Goal: Information Seeking & Learning: Learn about a topic

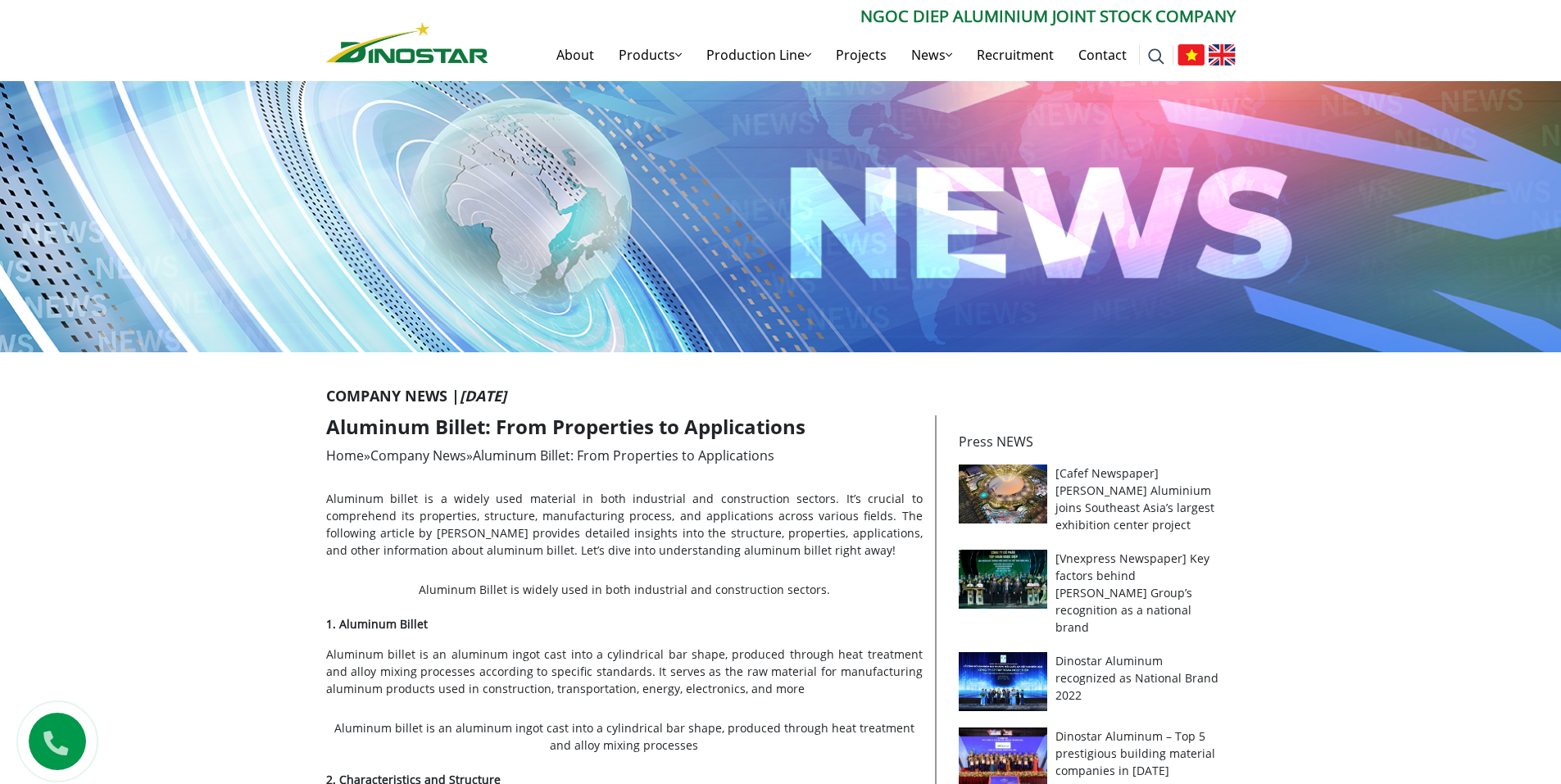
click at [1225, 56] on img at bounding box center [1222, 55] width 27 height 21
click at [672, 57] on link "Products" at bounding box center [650, 54] width 87 height 52
click at [793, 56] on link "Production Line" at bounding box center [759, 54] width 129 height 52
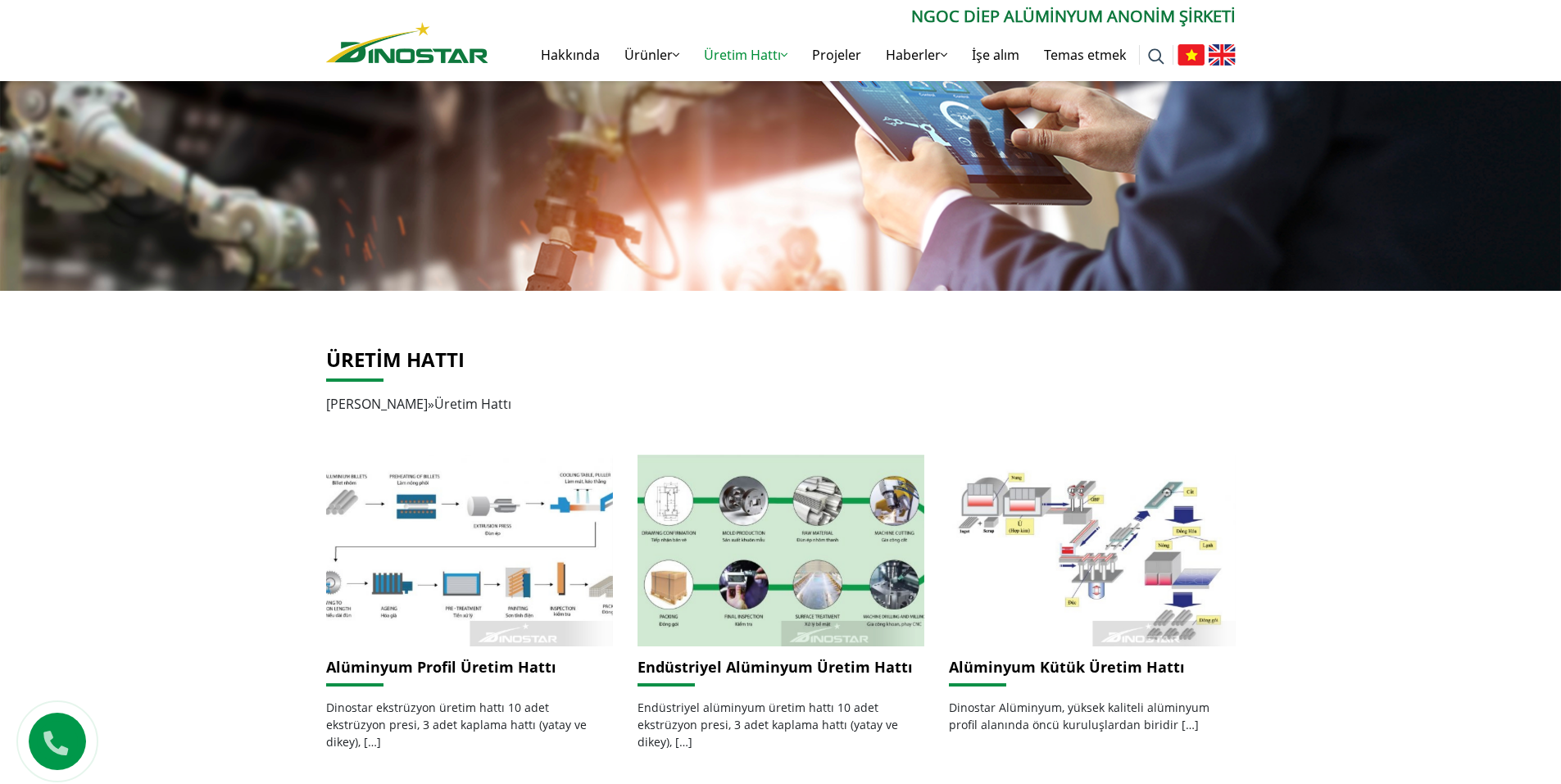
scroll to position [246, 0]
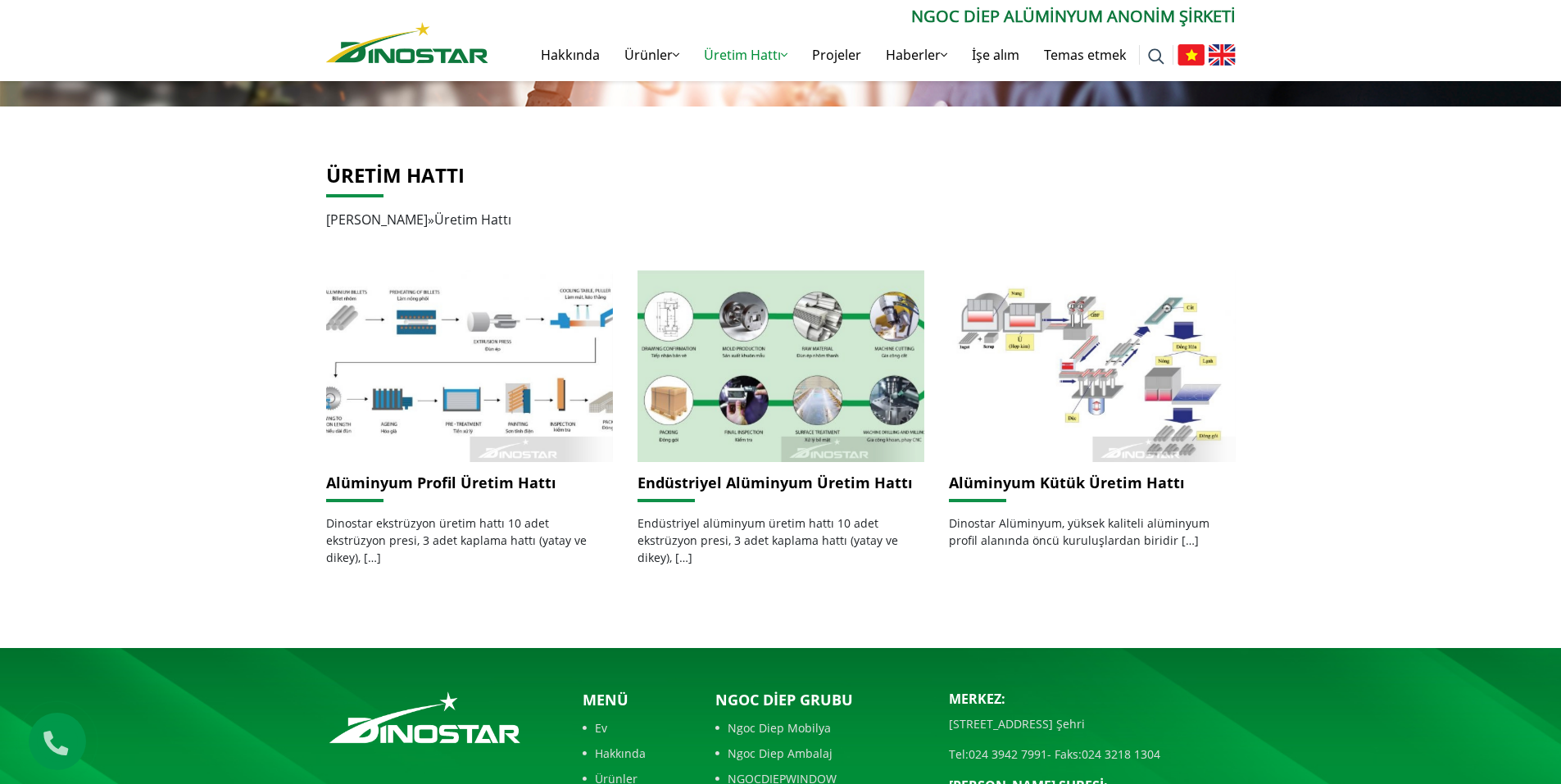
click at [456, 483] on font "Alüminyum Profil Üretim Hattı" at bounding box center [441, 482] width 230 height 20
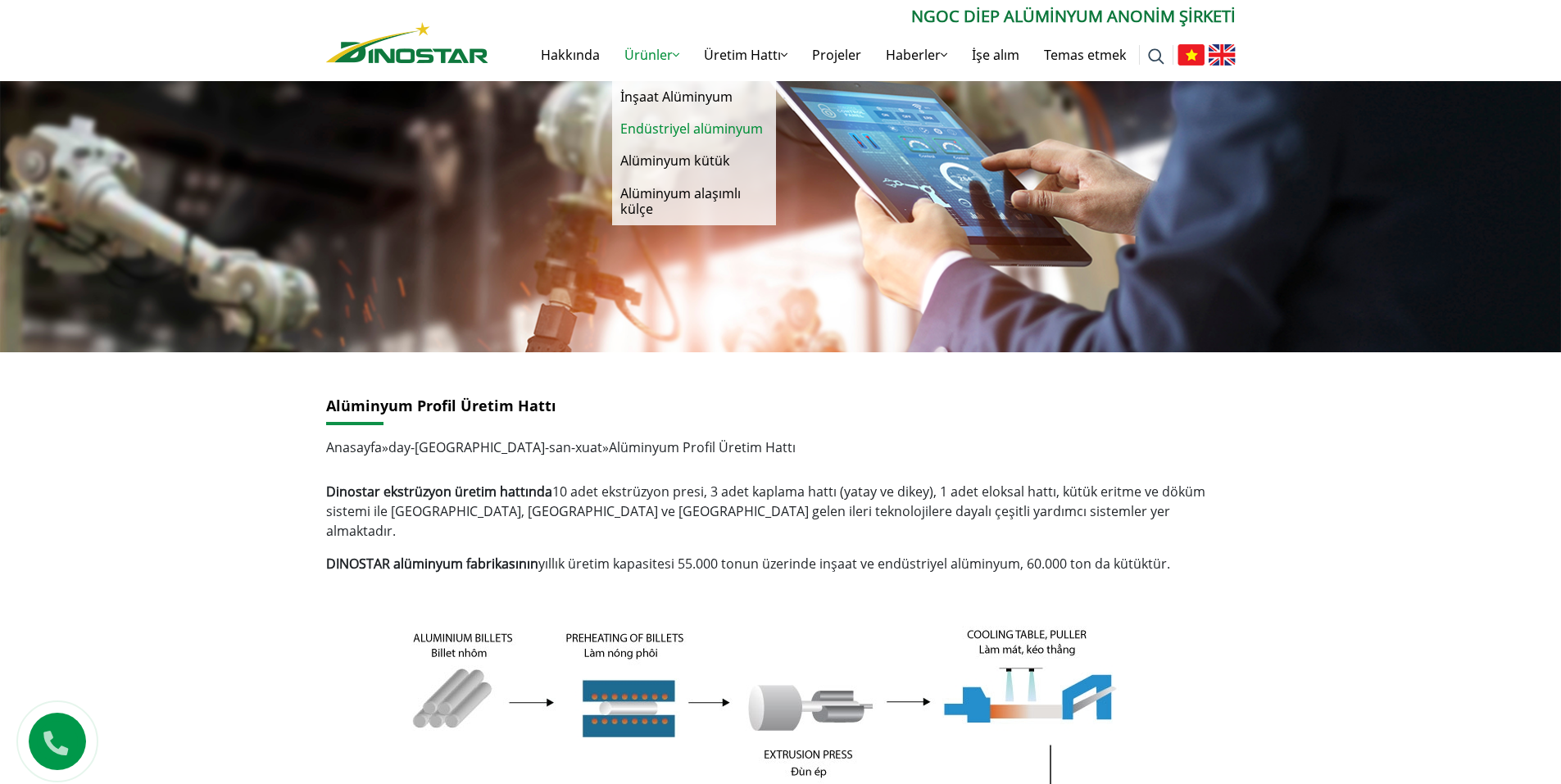
click at [695, 128] on font "Endüstriyel alüminyum" at bounding box center [691, 128] width 142 height 18
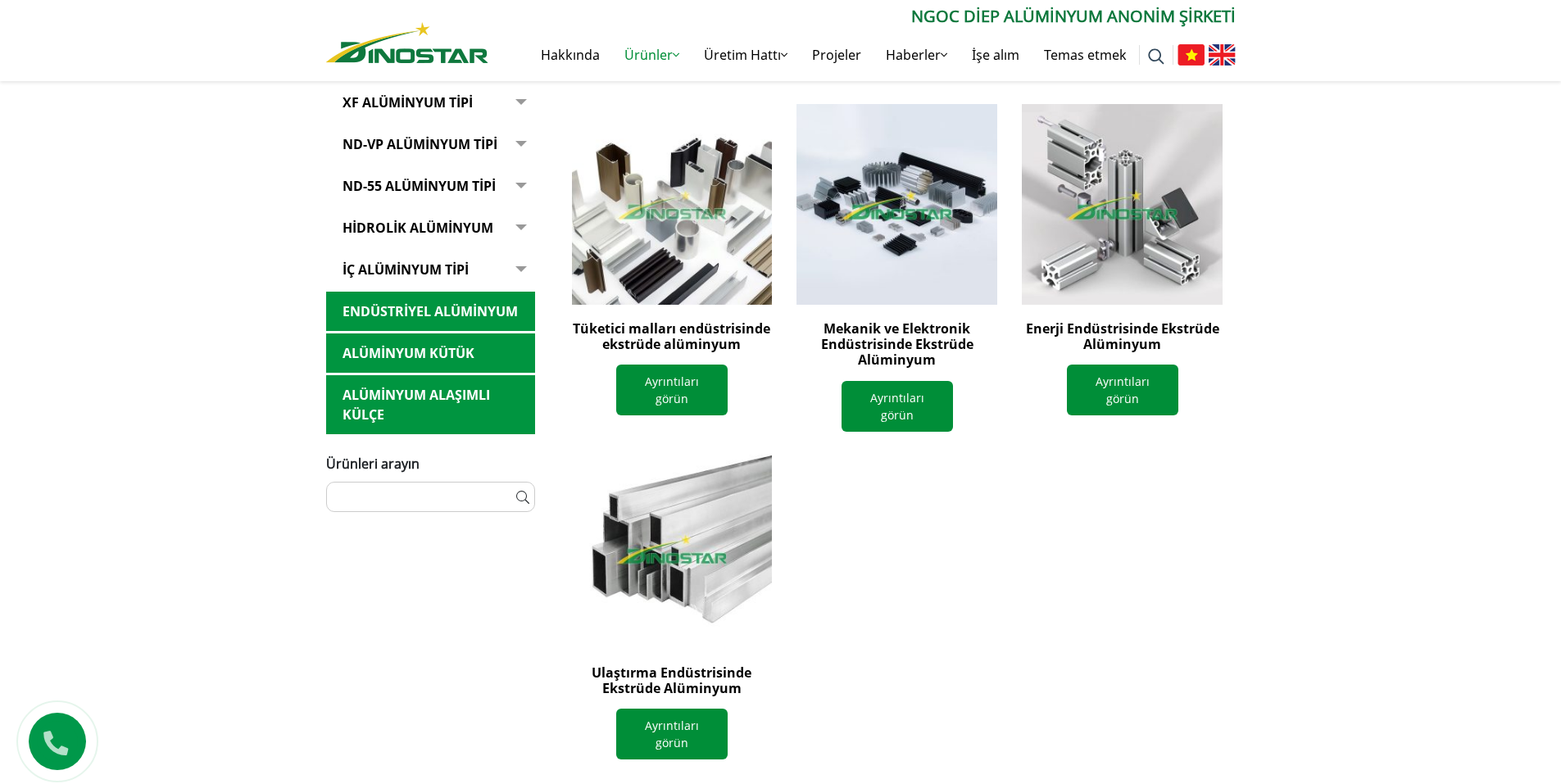
scroll to position [409, 0]
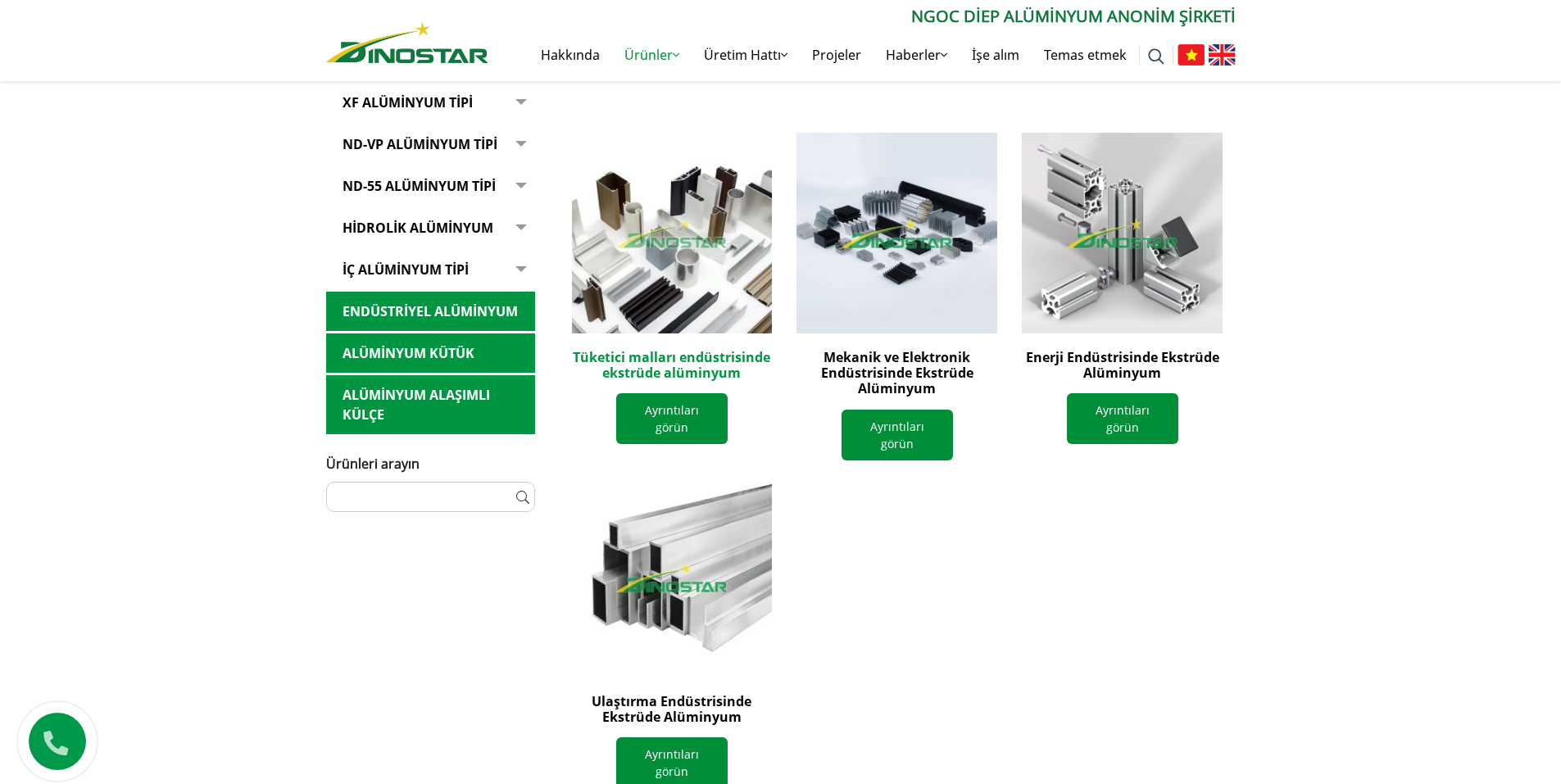
click at [668, 353] on font "Tüketici malları endüstrisinde ekstrüde alüminyum" at bounding box center [671, 364] width 197 height 33
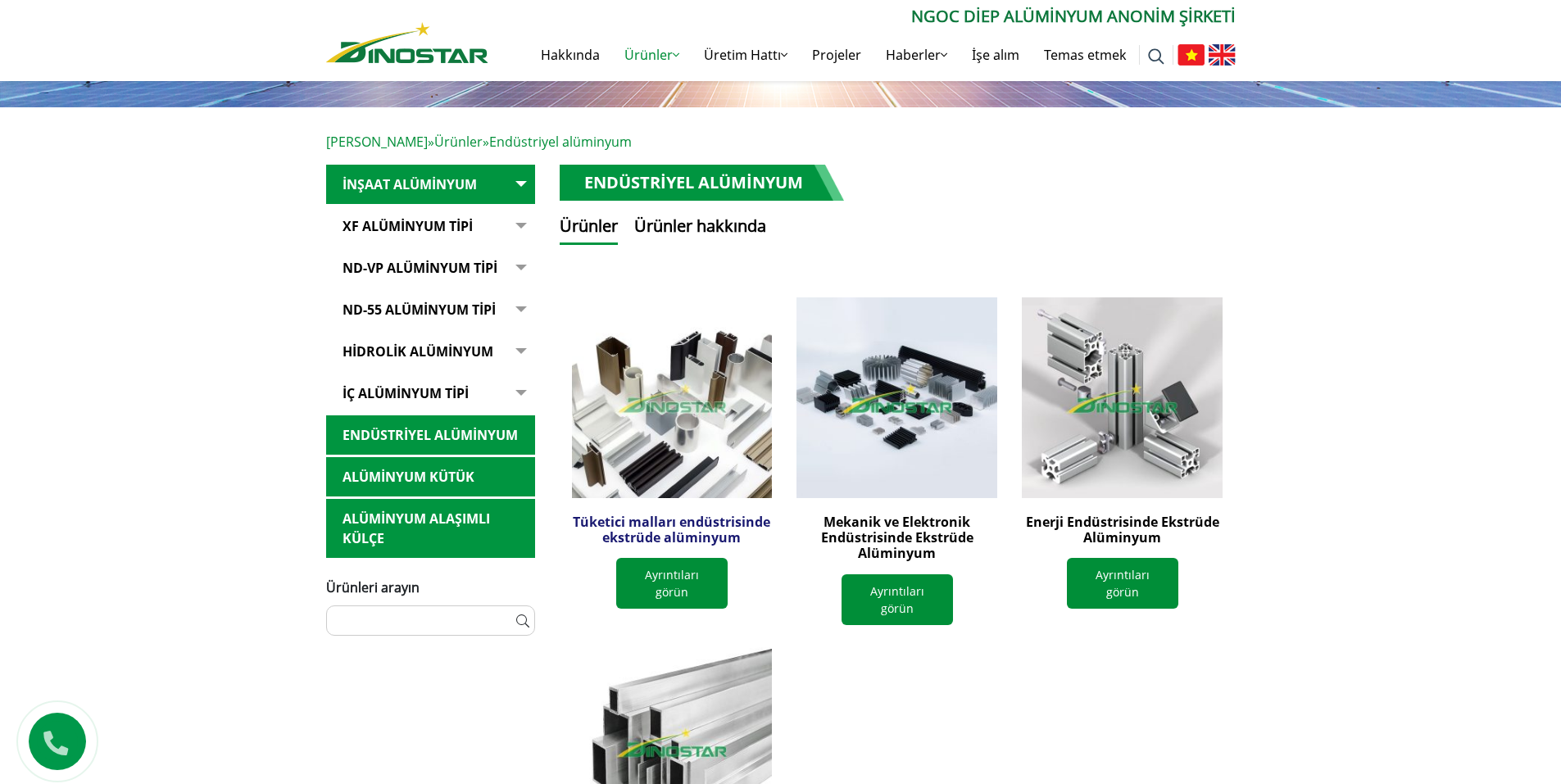
scroll to position [246, 0]
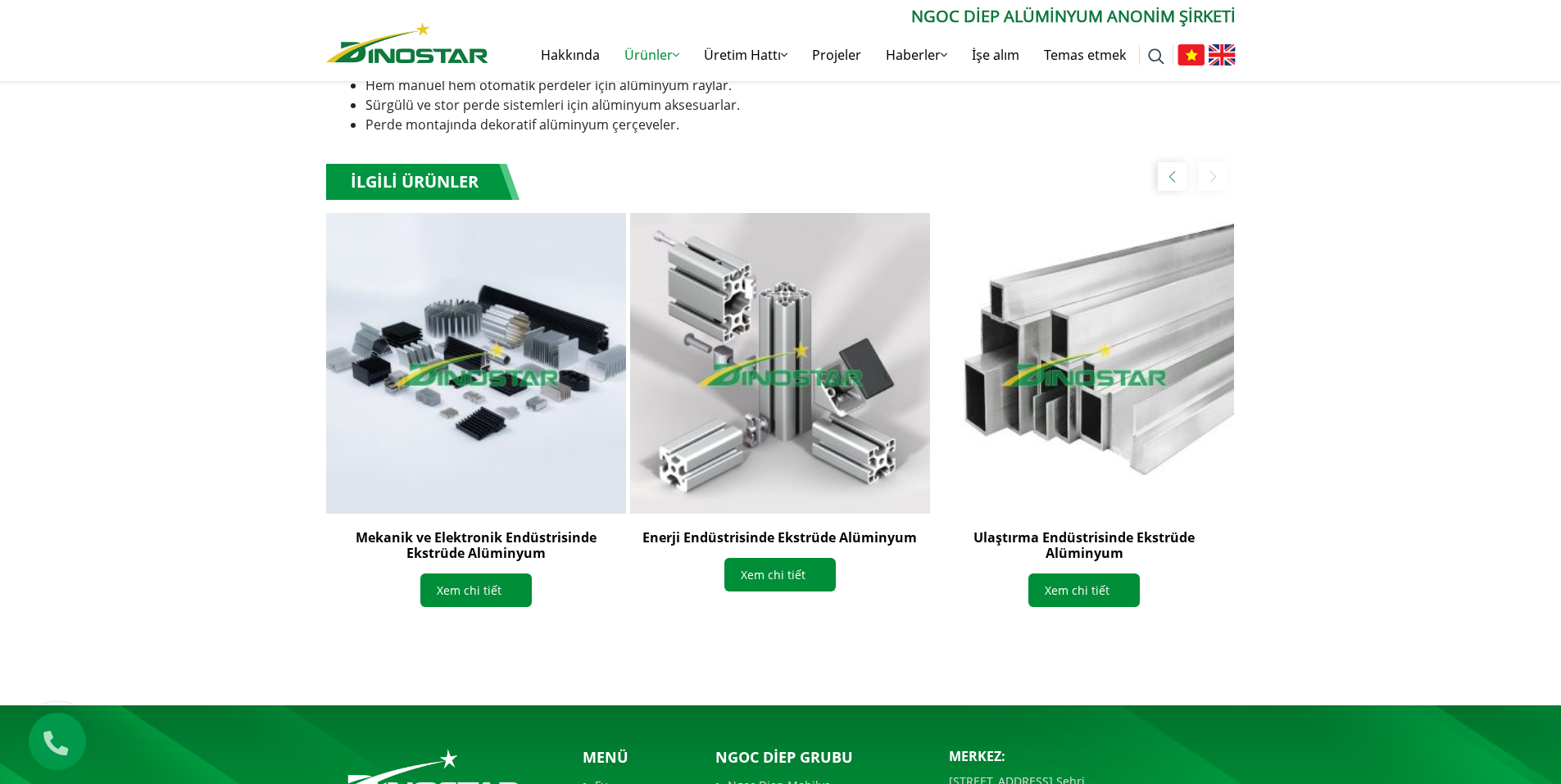
scroll to position [1765, 0]
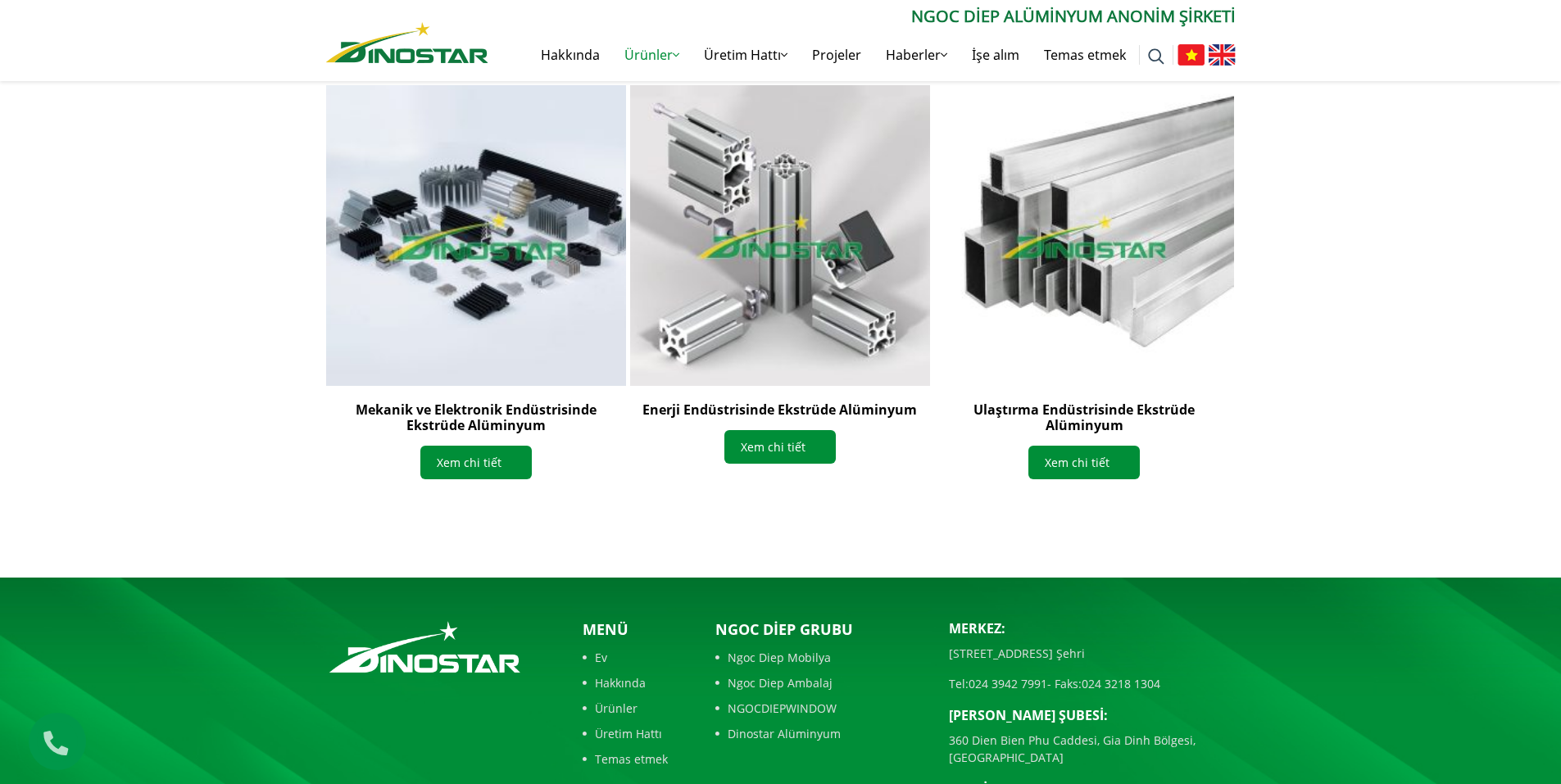
click at [487, 265] on img "1 / 3" at bounding box center [476, 235] width 330 height 330
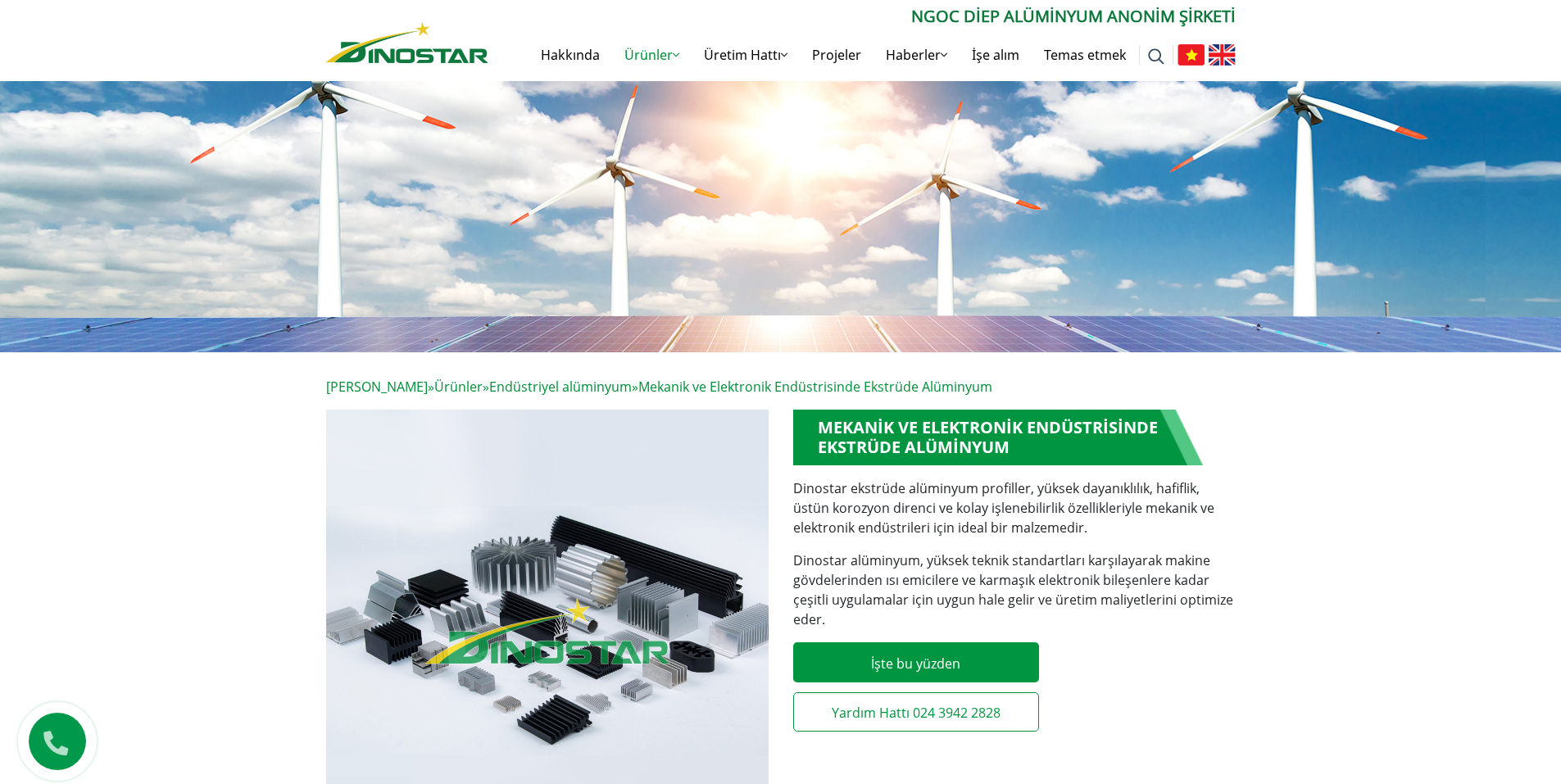
click at [1154, 58] on img at bounding box center [1156, 56] width 16 height 16
click at [1011, 105] on input "Ara:" at bounding box center [1000, 108] width 153 height 31
type input "*******"
click at [1084, 93] on input "******" at bounding box center [1104, 108] width 41 height 31
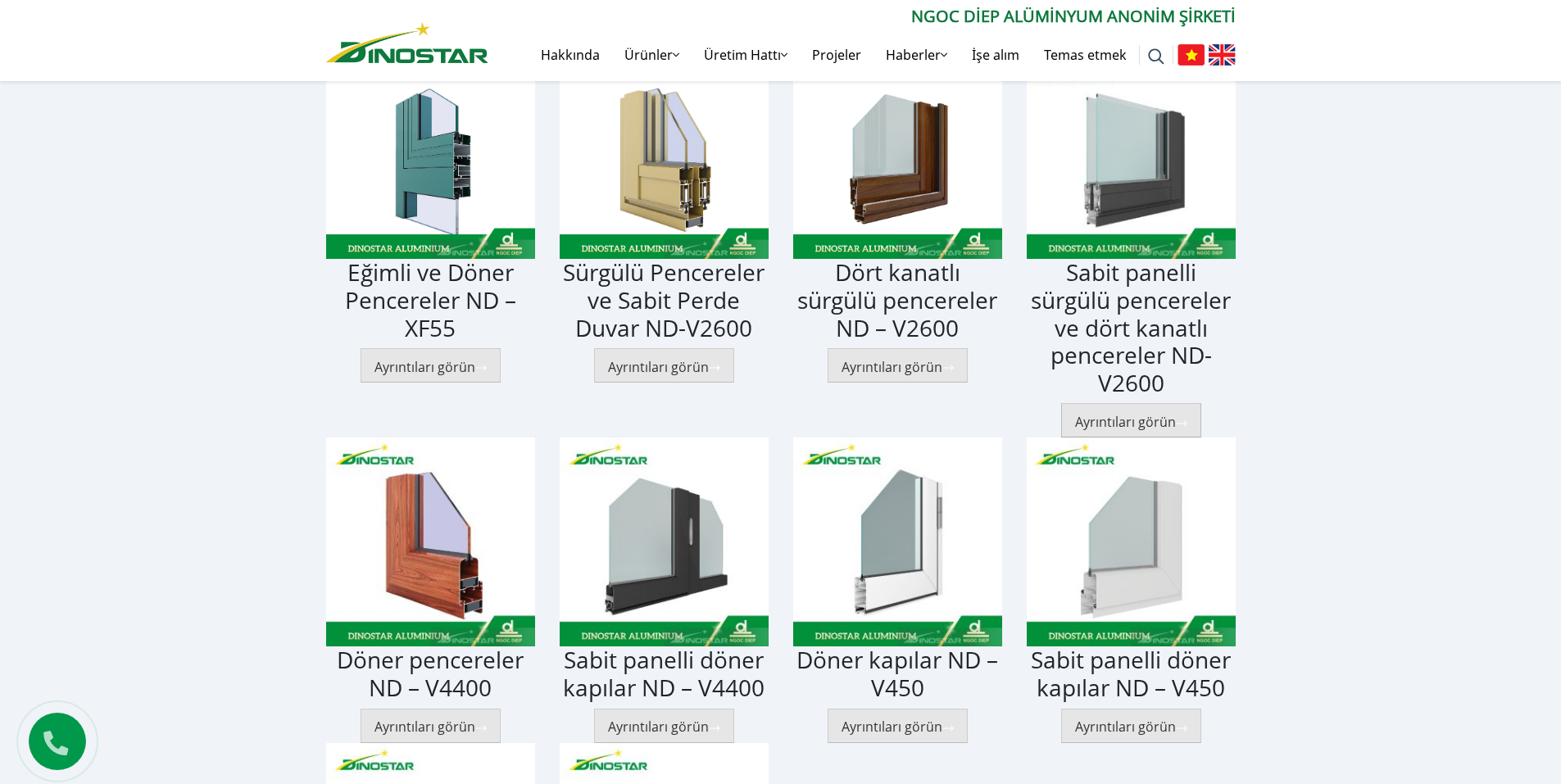
scroll to position [409, 0]
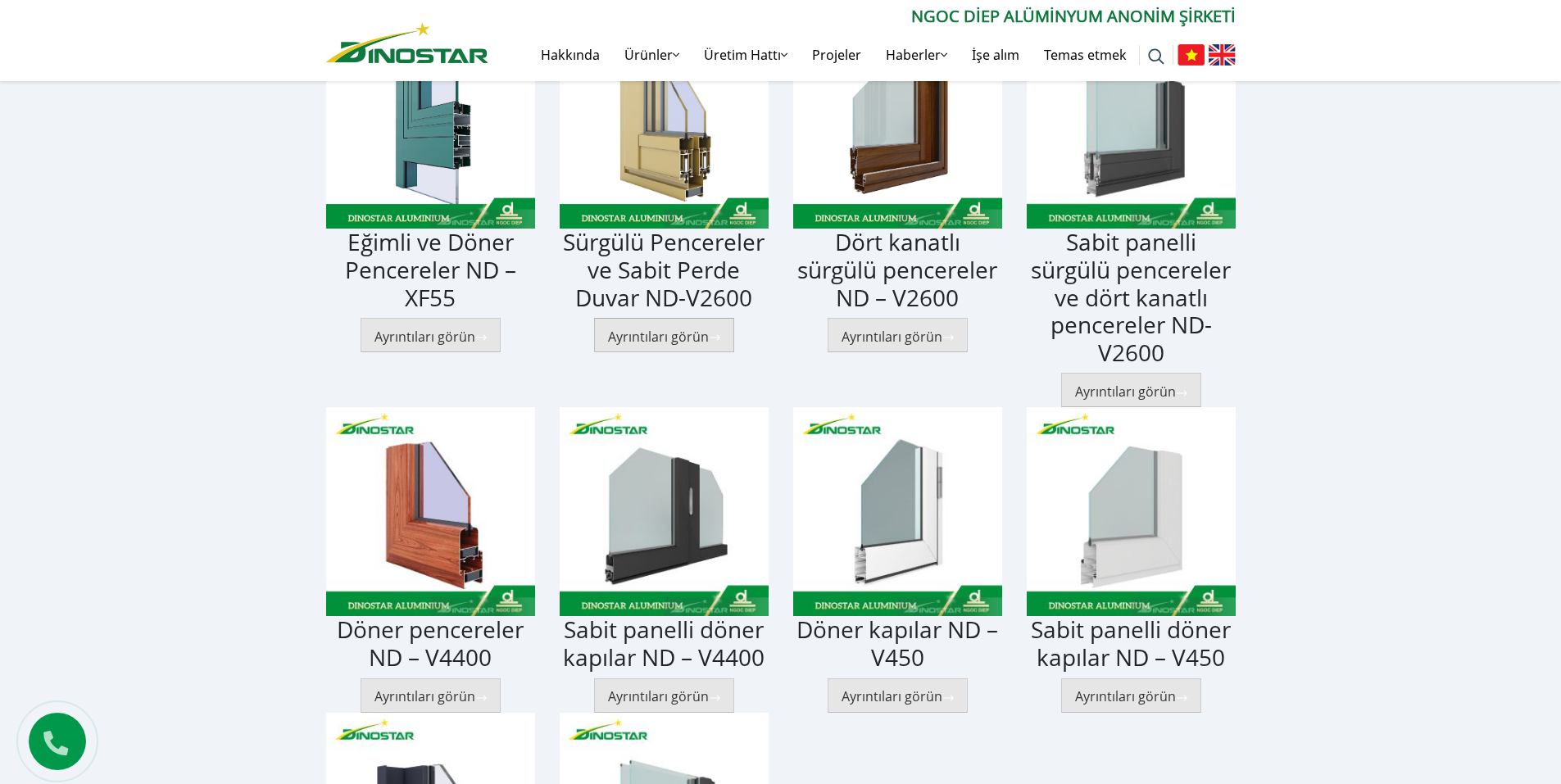
click at [668, 335] on font "Ayrıntıları görün" at bounding box center [658, 336] width 101 height 18
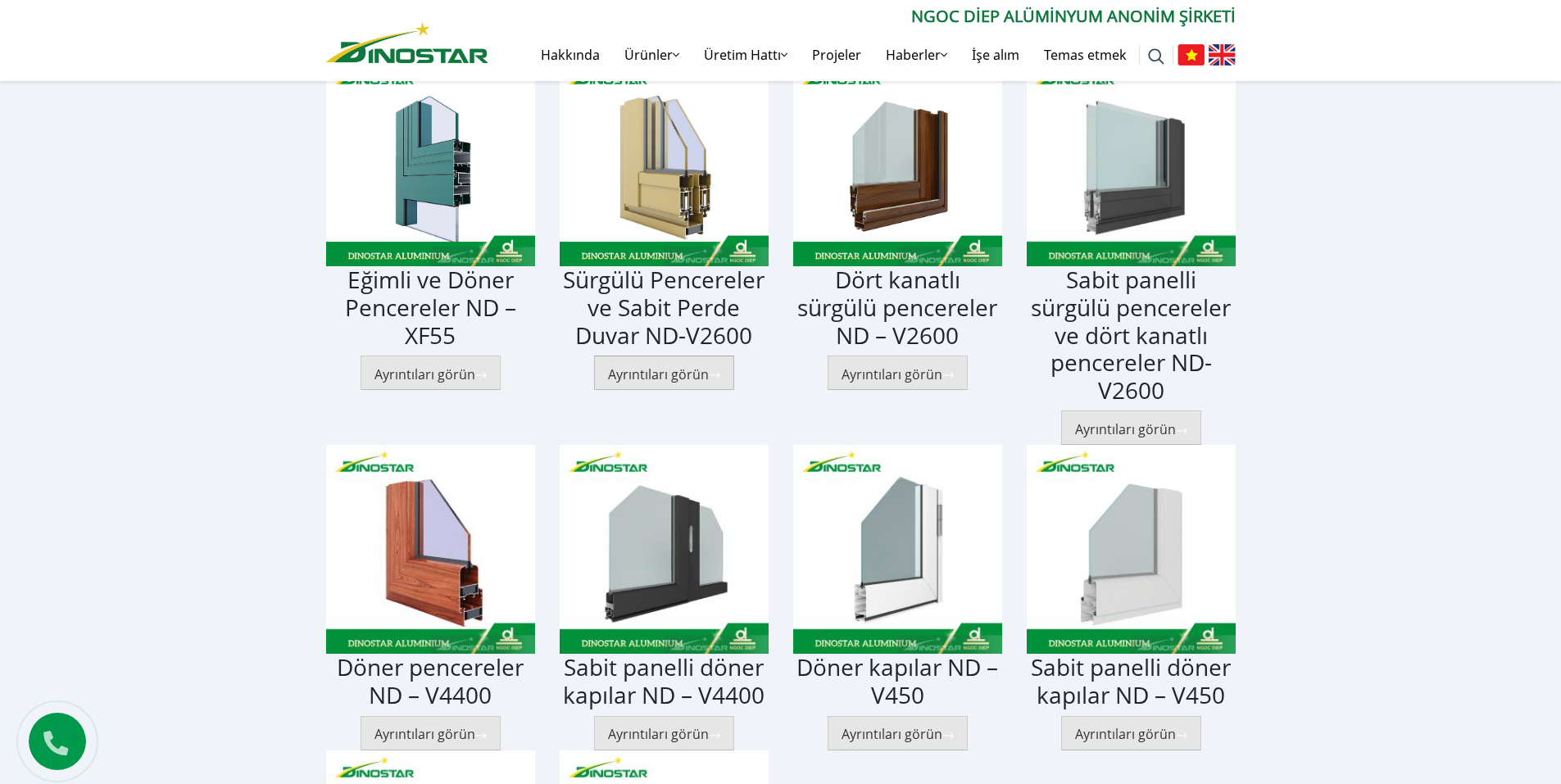
scroll to position [327, 0]
